Goal: Task Accomplishment & Management: Complete application form

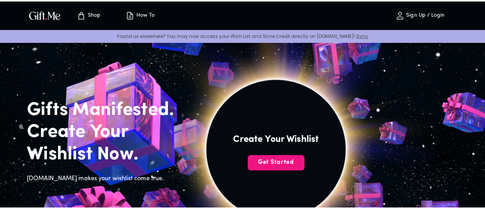
scroll to position [103, 0]
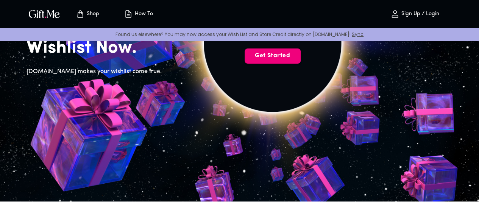
click at [301, 60] on span "Get Started" at bounding box center [273, 56] width 56 height 8
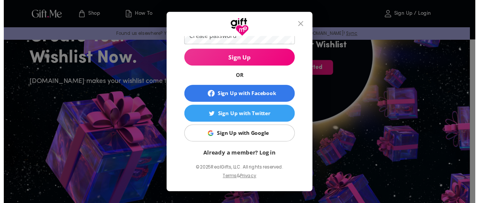
scroll to position [0, 0]
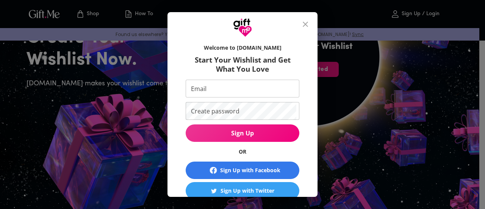
click at [314, 6] on div "Welcome to [DOMAIN_NAME] Start Your Wishlist and Get What You Love Email Email …" at bounding box center [242, 104] width 485 height 209
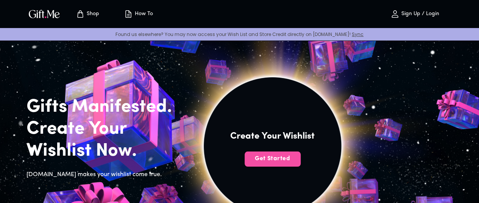
click at [301, 163] on span "Get Started" at bounding box center [273, 159] width 56 height 8
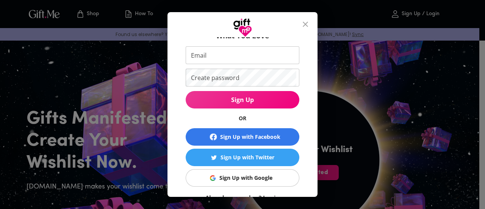
scroll to position [74, 0]
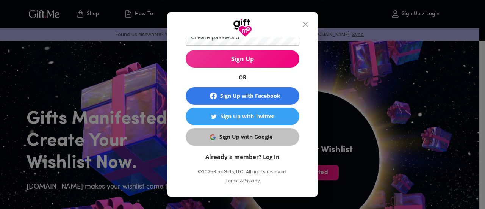
click at [227, 138] on div "Sign Up with Google" at bounding box center [245, 137] width 53 height 8
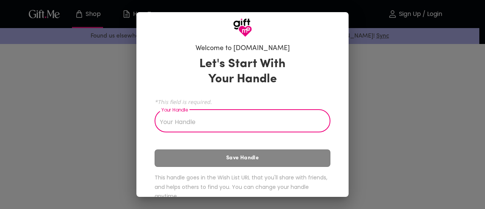
scroll to position [16, 0]
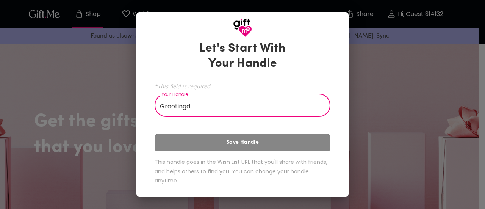
click at [223, 150] on div "Let's Start With Your Handle *This field is required. Your Handle Greetingd You…" at bounding box center [243, 114] width 176 height 153
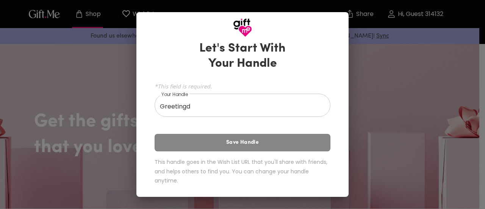
click at [221, 104] on input "Greetingd" at bounding box center [238, 105] width 167 height 21
click at [229, 150] on div "Let's Start With Your Handle *This field is required. Your Handle Greetings You…" at bounding box center [243, 114] width 176 height 153
click at [227, 144] on div "Let's Start With Your Handle *This field is required. Your Handle Greetings You…" at bounding box center [243, 114] width 176 height 153
click at [205, 103] on input "Greetings" at bounding box center [238, 105] width 167 height 21
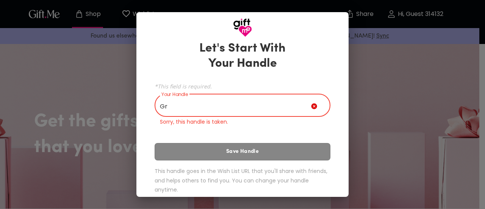
type input "G"
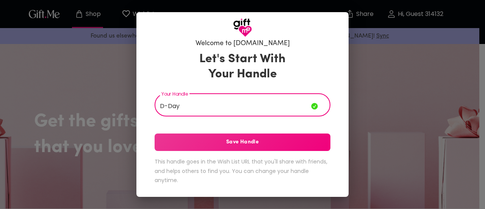
scroll to position [5, 0]
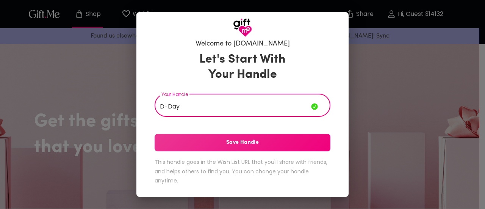
type input "D-Day"
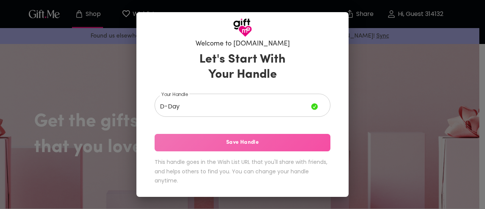
click at [217, 141] on span "Save Handle" at bounding box center [243, 142] width 176 height 8
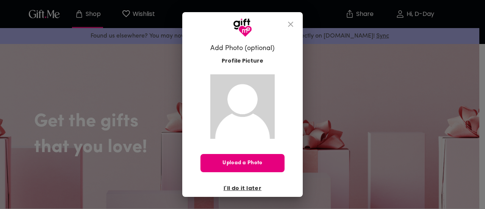
scroll to position [4, 0]
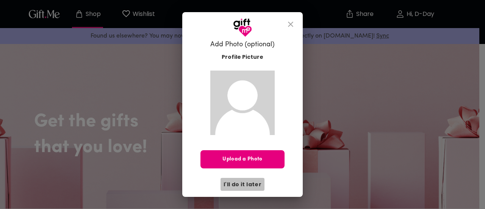
click at [249, 187] on span "I'll do it later" at bounding box center [243, 184] width 38 height 8
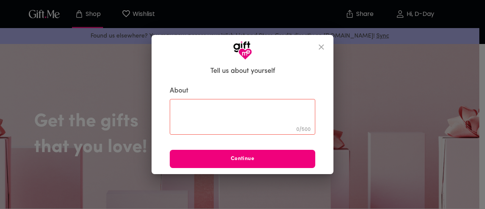
click at [260, 160] on span "Continue" at bounding box center [242, 159] width 145 height 8
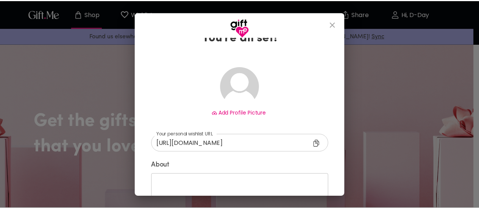
scroll to position [78, 0]
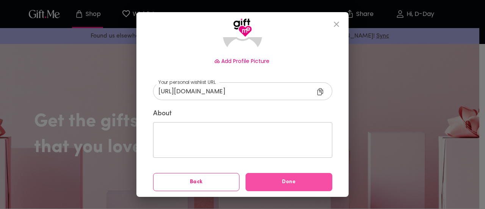
click at [276, 185] on span "Done" at bounding box center [289, 182] width 87 height 8
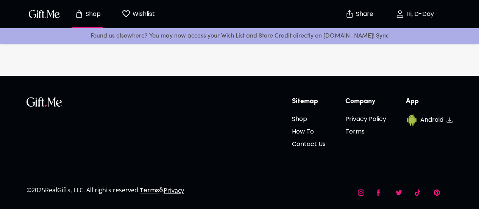
scroll to position [2403, 0]
